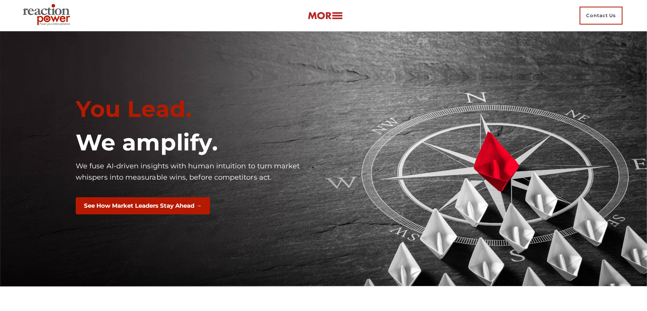
click at [324, 15] on img at bounding box center [324, 15] width 35 height 9
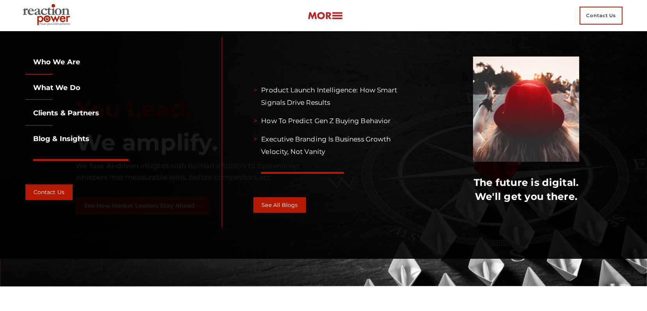
click at [59, 87] on link "What we do" at bounding box center [52, 87] width 55 height 9
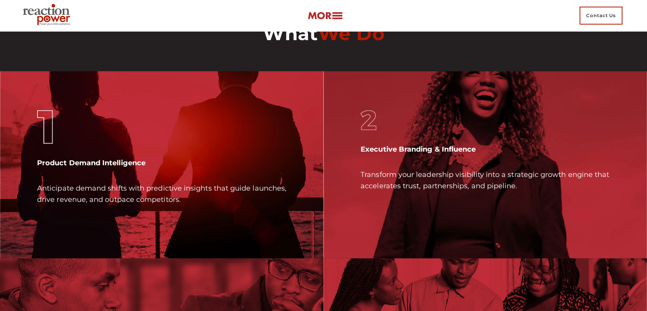
scroll to position [2105, 0]
click at [316, 11] on link at bounding box center [324, 16] width 35 height 12
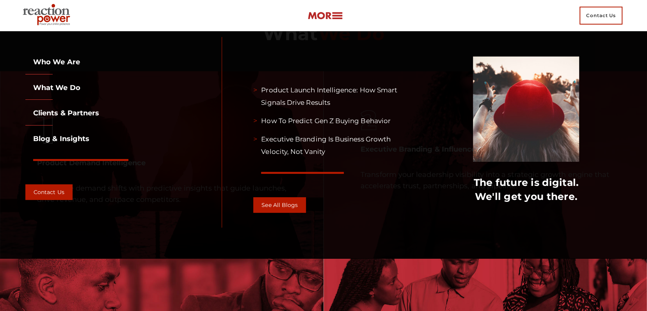
click at [73, 61] on link "Who we are" at bounding box center [52, 62] width 55 height 9
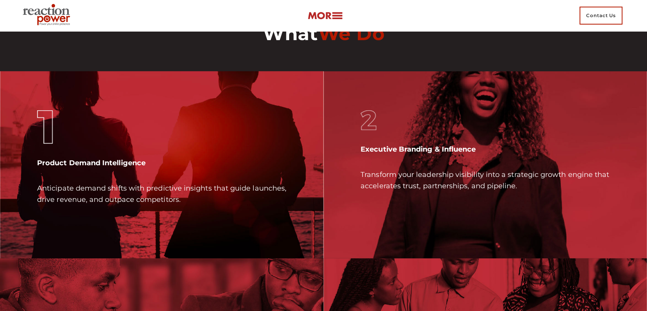
click at [339, 13] on img at bounding box center [324, 15] width 35 height 9
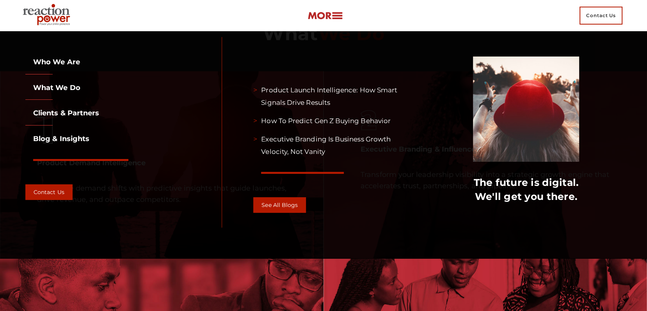
click at [66, 113] on link "Clients & partners" at bounding box center [62, 113] width 74 height 9
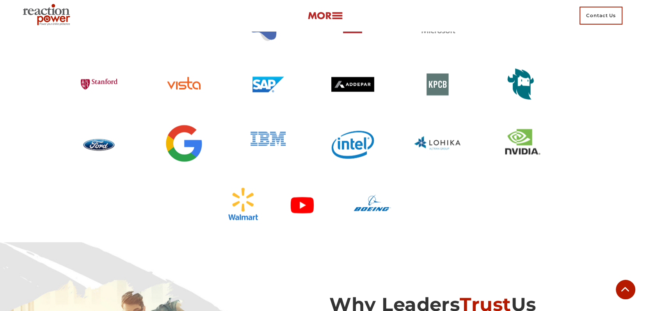
scroll to position [1302, 0]
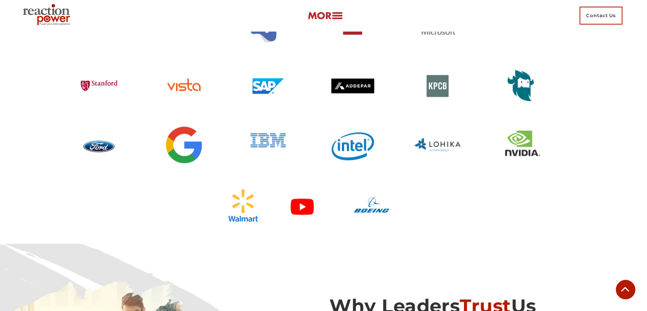
click at [328, 18] on img at bounding box center [324, 15] width 35 height 9
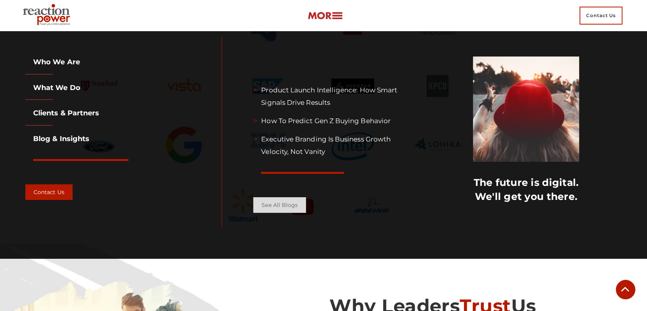
click at [291, 211] on link "See all Blogs" at bounding box center [279, 205] width 53 height 16
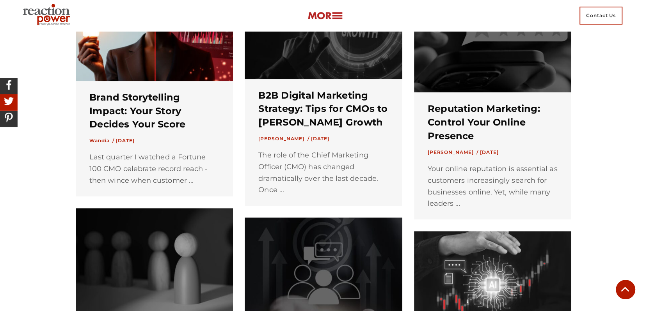
scroll to position [408, 0]
